Goal: Obtain resource: Obtain resource

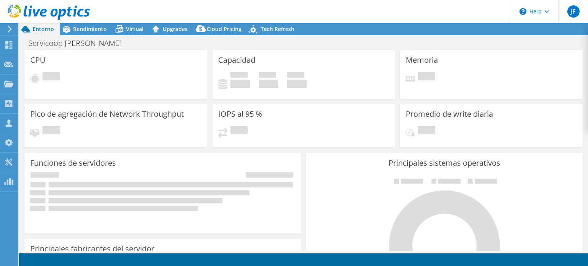
select select "USD"
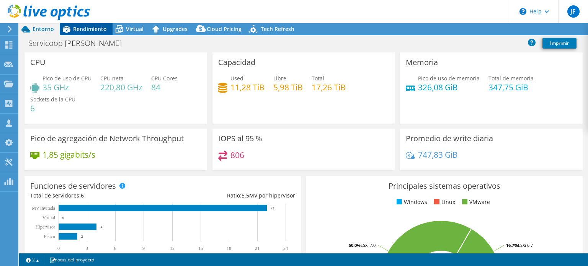
click at [93, 31] on span "Rendimiento" at bounding box center [90, 28] width 34 height 7
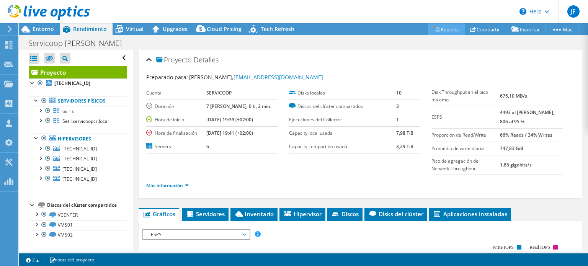
click at [439, 29] on link "Reports" at bounding box center [446, 29] width 37 height 12
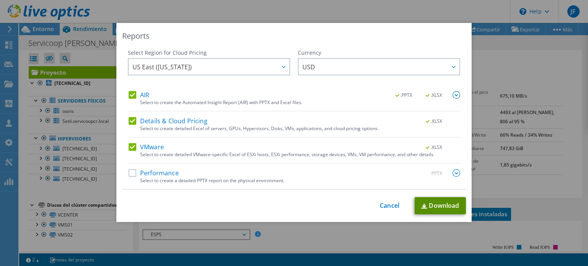
click at [436, 203] on link "Download" at bounding box center [439, 205] width 51 height 17
click at [383, 204] on link "Cancel" at bounding box center [390, 205] width 20 height 7
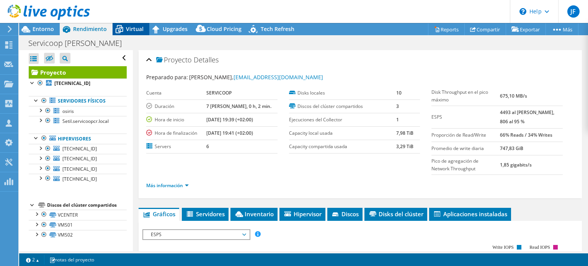
click at [128, 28] on span "Virtual" at bounding box center [135, 28] width 18 height 7
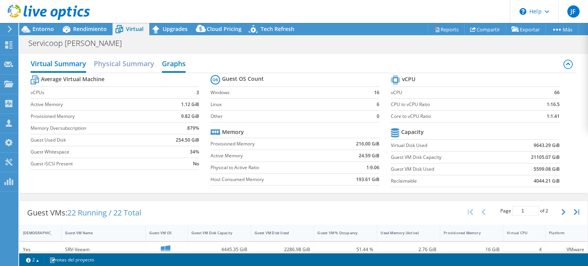
click at [175, 63] on h2 "Graphs" at bounding box center [174, 64] width 24 height 17
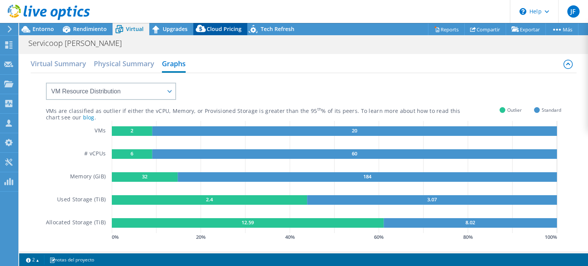
click at [215, 28] on span "Cloud Pricing" at bounding box center [224, 28] width 35 height 7
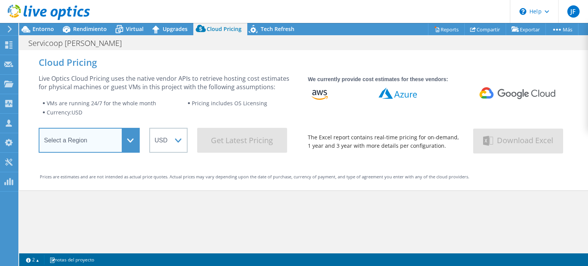
click at [132, 138] on select "Select a Region [GEOGRAPHIC_DATA] ([GEOGRAPHIC_DATA]) [GEOGRAPHIC_DATA] ([GEOGR…" at bounding box center [89, 140] width 101 height 25
select select "USEast"
click at [39, 130] on select "Select a Region [GEOGRAPHIC_DATA] ([GEOGRAPHIC_DATA]) [GEOGRAPHIC_DATA] ([GEOGR…" at bounding box center [89, 140] width 101 height 25
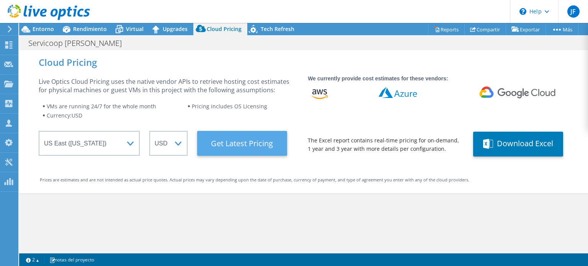
click at [237, 140] on Latest "Get Latest Pricing" at bounding box center [242, 143] width 90 height 25
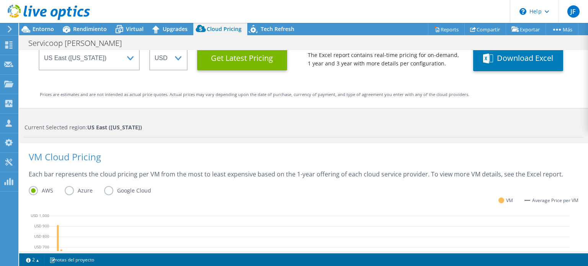
scroll to position [129, 0]
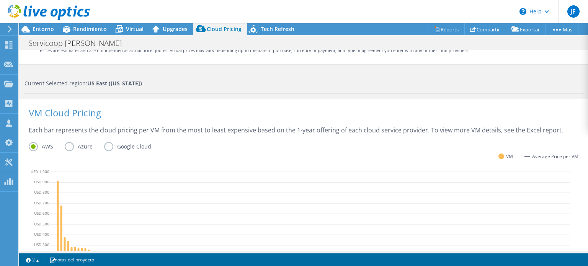
click at [69, 144] on label "Azure" at bounding box center [84, 146] width 39 height 9
click at [0, 0] on input "Azure" at bounding box center [0, 0] width 0 height 0
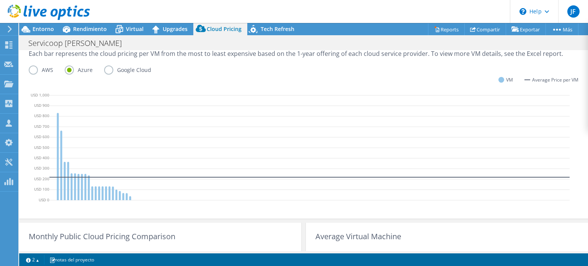
scroll to position [168, 0]
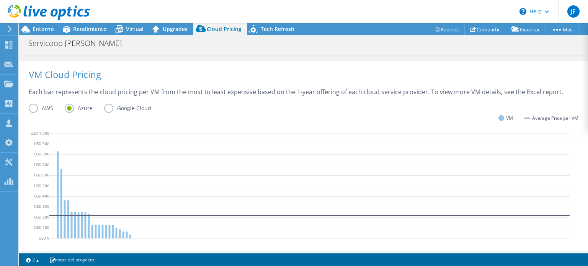
click at [29, 108] on label "AWS" at bounding box center [47, 108] width 36 height 9
click at [0, 0] on input "AWS" at bounding box center [0, 0] width 0 height 0
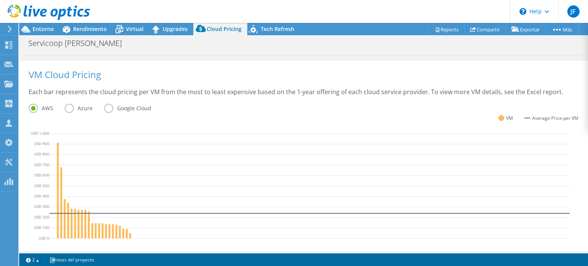
click at [69, 107] on label "Azure" at bounding box center [84, 108] width 39 height 9
click at [0, 0] on input "Azure" at bounding box center [0, 0] width 0 height 0
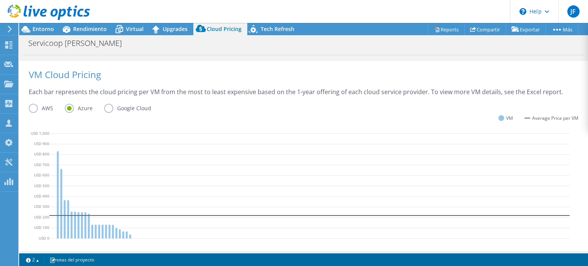
click at [108, 108] on label "Google Cloud" at bounding box center [133, 108] width 59 height 9
click at [0, 0] on input "Google Cloud" at bounding box center [0, 0] width 0 height 0
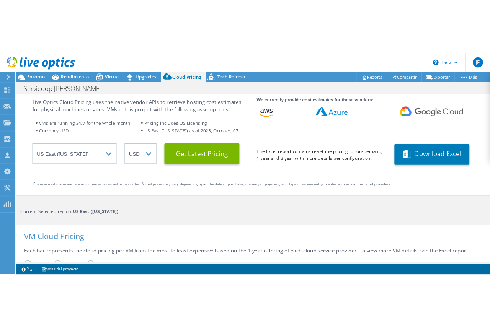
scroll to position [0, 0]
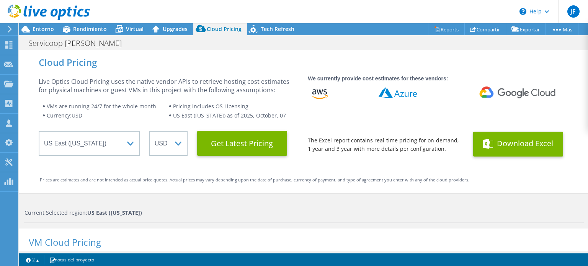
click at [507, 140] on button "Download Excel" at bounding box center [518, 144] width 90 height 25
